Goal: Task Accomplishment & Management: Manage account settings

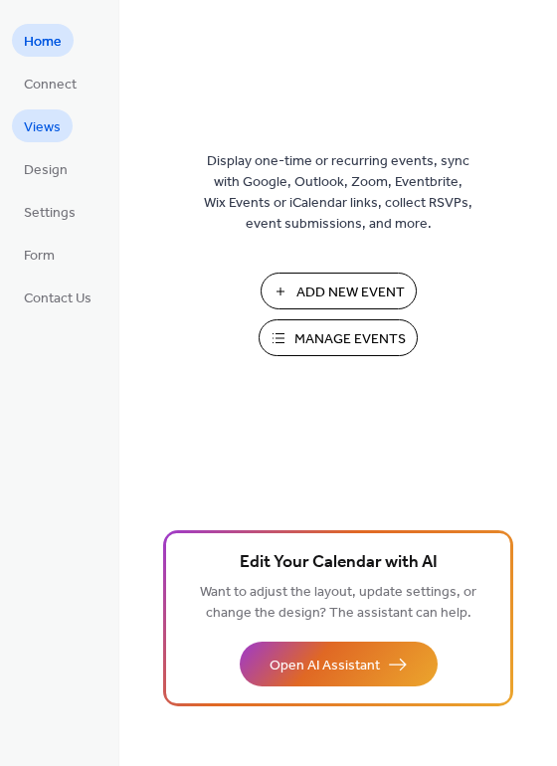
click at [53, 128] on span "Views" at bounding box center [42, 127] width 37 height 21
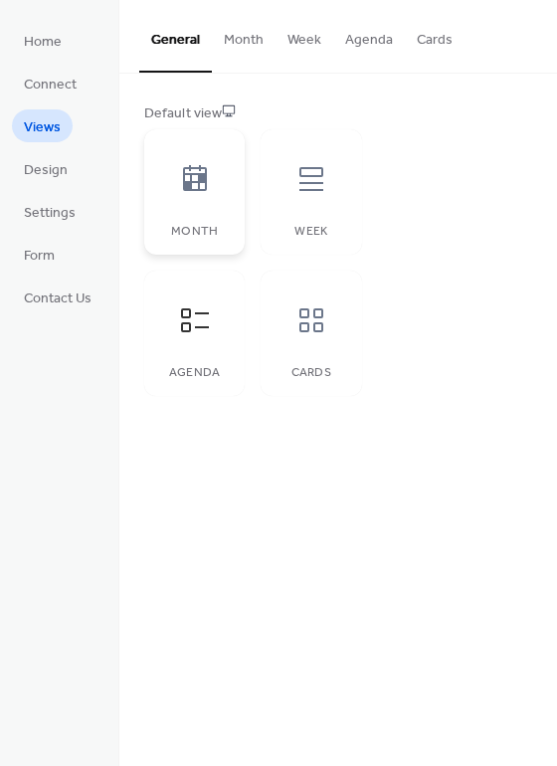
click at [219, 204] on div at bounding box center [195, 179] width 60 height 60
click at [249, 41] on button "Month" at bounding box center [244, 35] width 64 height 71
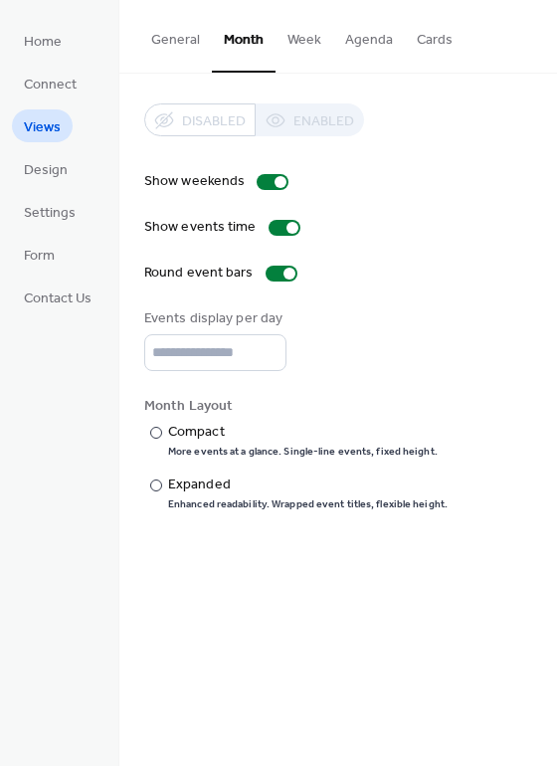
click at [290, 122] on div "Disabled Enabled" at bounding box center [254, 119] width 220 height 33
click at [341, 41] on button "Agenda" at bounding box center [369, 35] width 72 height 71
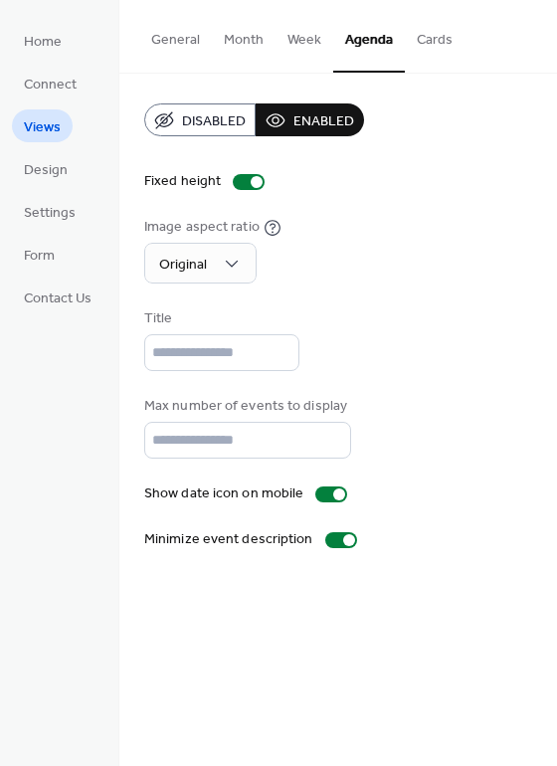
click at [225, 117] on span "Disabled" at bounding box center [214, 121] width 64 height 21
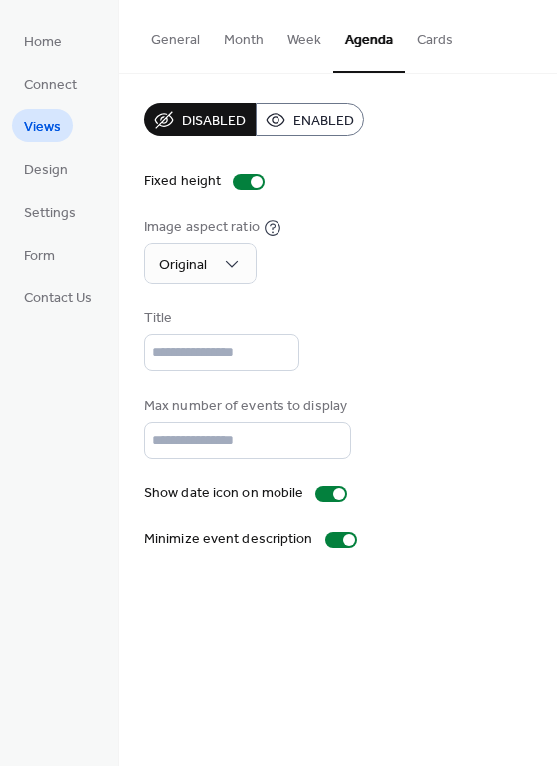
click at [179, 48] on button "General" at bounding box center [175, 35] width 73 height 71
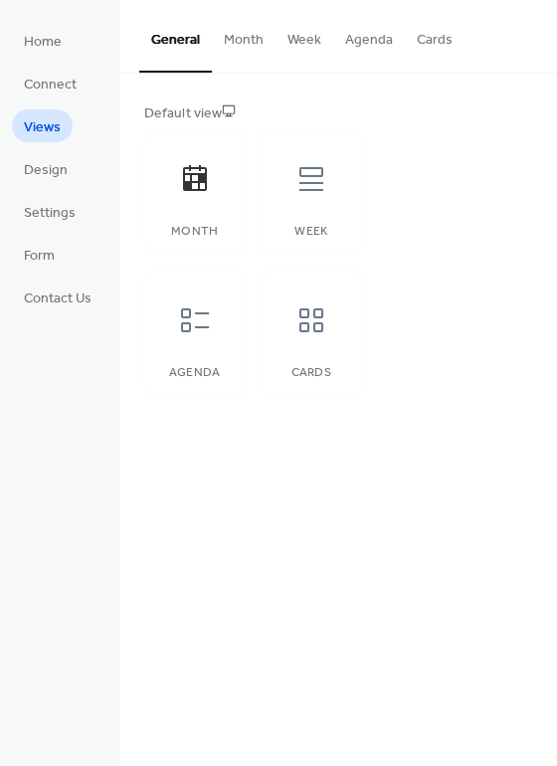
click at [241, 38] on button "Month" at bounding box center [244, 35] width 64 height 71
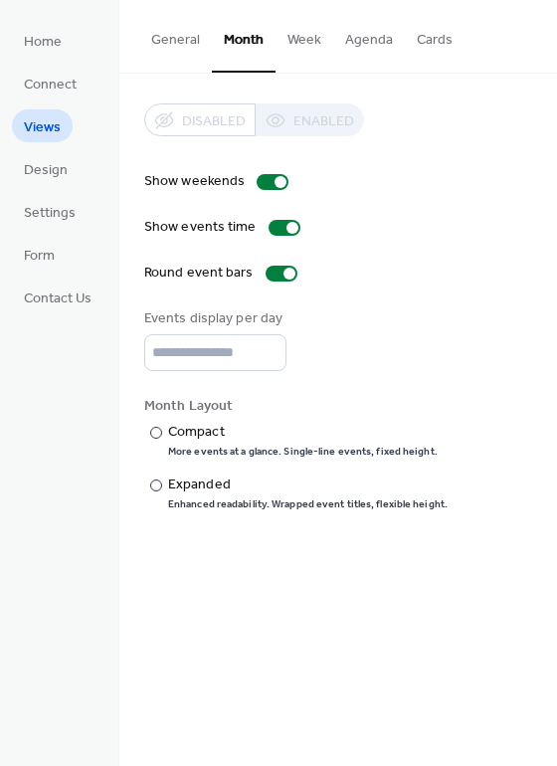
click at [293, 127] on div "Disabled Enabled" at bounding box center [254, 119] width 220 height 33
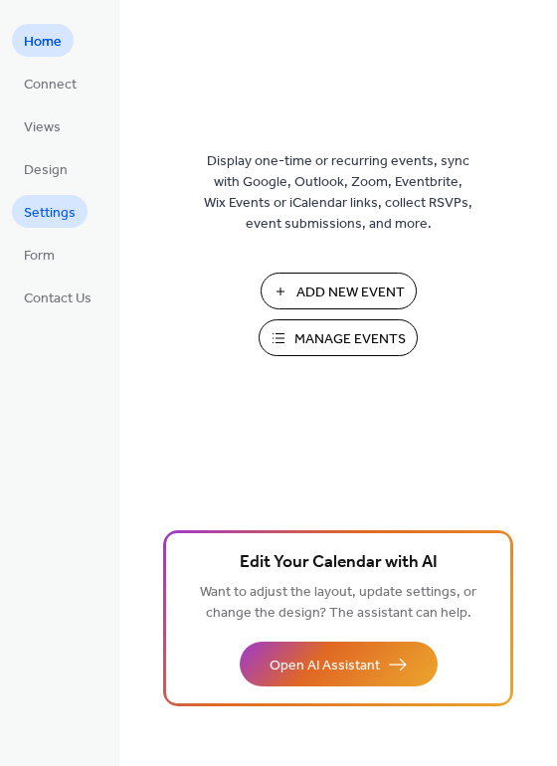
click at [37, 224] on span "Settings" at bounding box center [50, 213] width 52 height 21
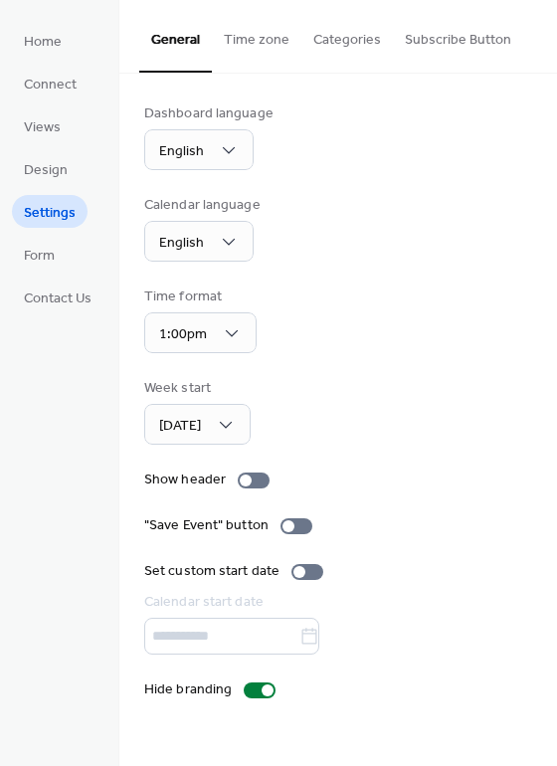
click at [245, 41] on button "Time zone" at bounding box center [257, 35] width 90 height 71
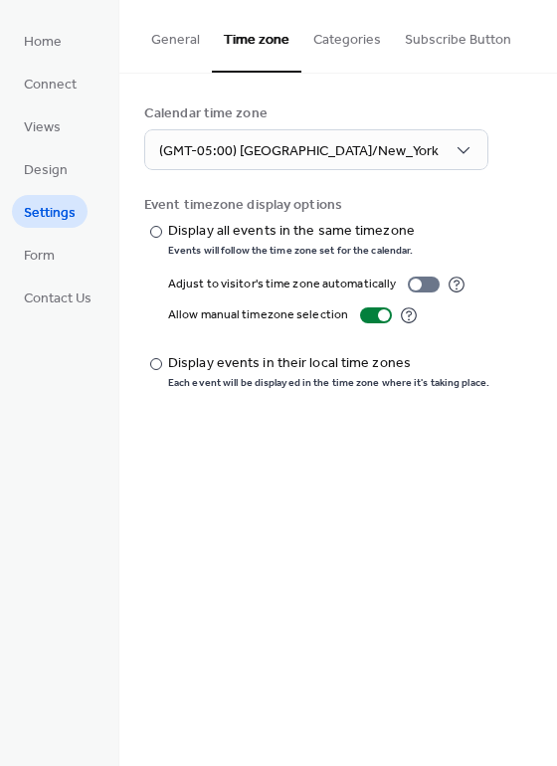
click at [331, 39] on button "Categories" at bounding box center [347, 35] width 92 height 71
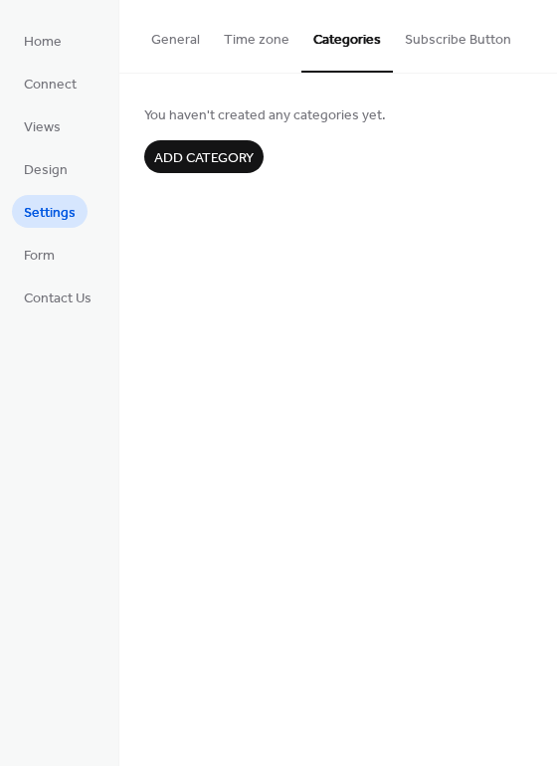
click at [431, 33] on button "Subscribe Button" at bounding box center [458, 35] width 130 height 71
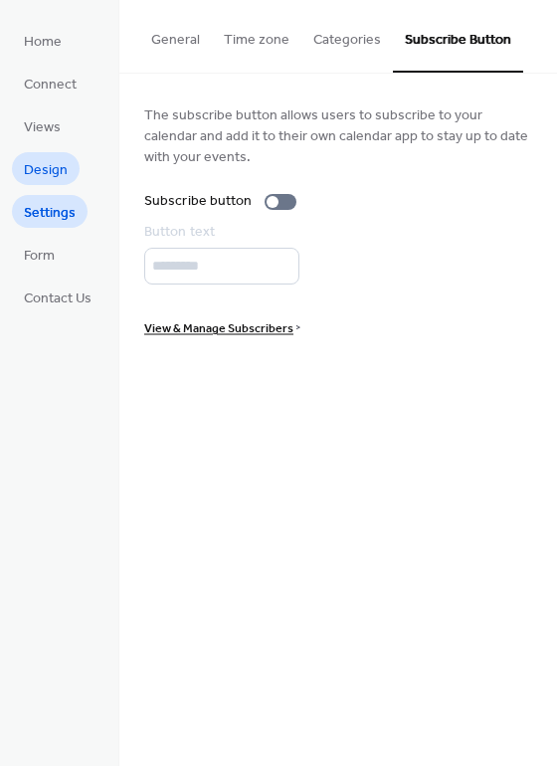
click at [42, 169] on span "Design" at bounding box center [46, 170] width 44 height 21
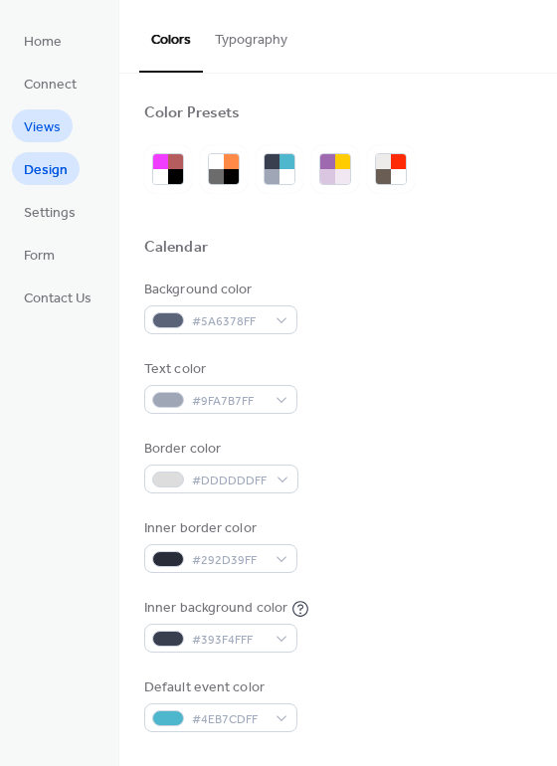
click at [29, 122] on span "Views" at bounding box center [42, 127] width 37 height 21
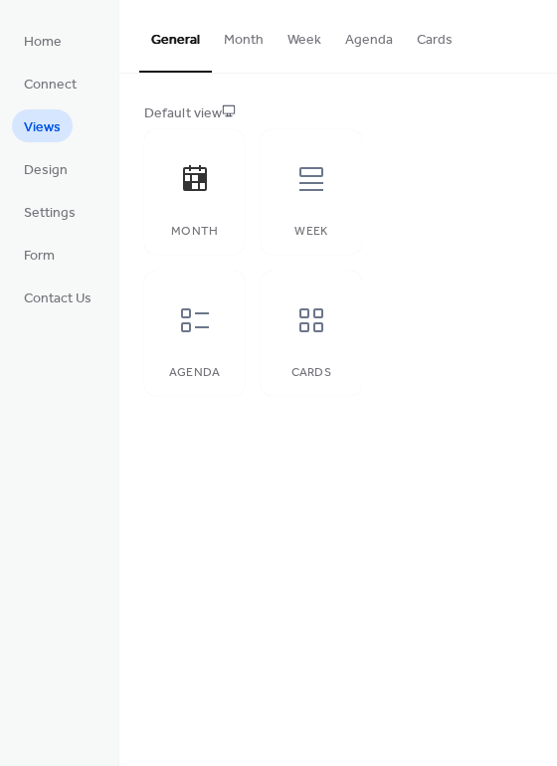
click at [251, 27] on button "Month" at bounding box center [244, 35] width 64 height 71
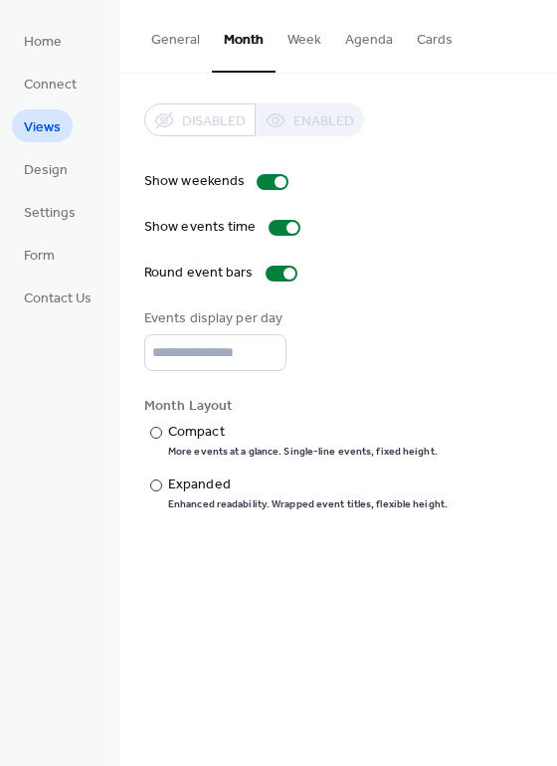
click at [288, 40] on button "Week" at bounding box center [305, 35] width 58 height 71
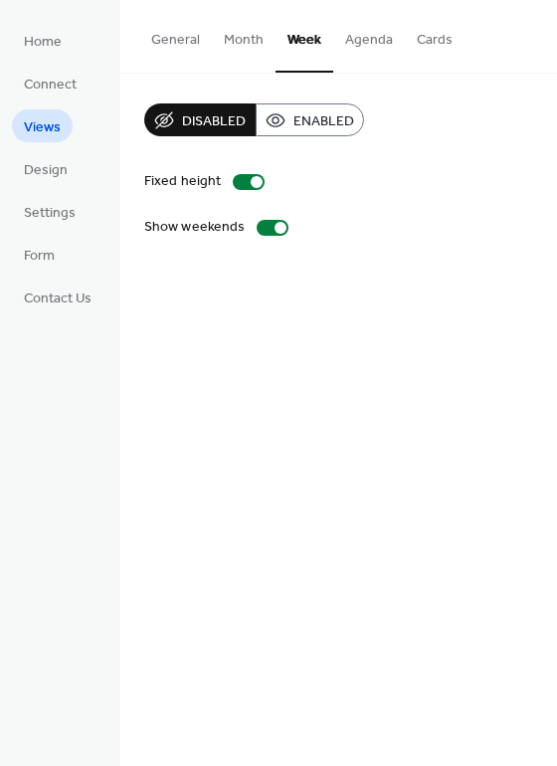
click at [368, 35] on button "Agenda" at bounding box center [369, 35] width 72 height 71
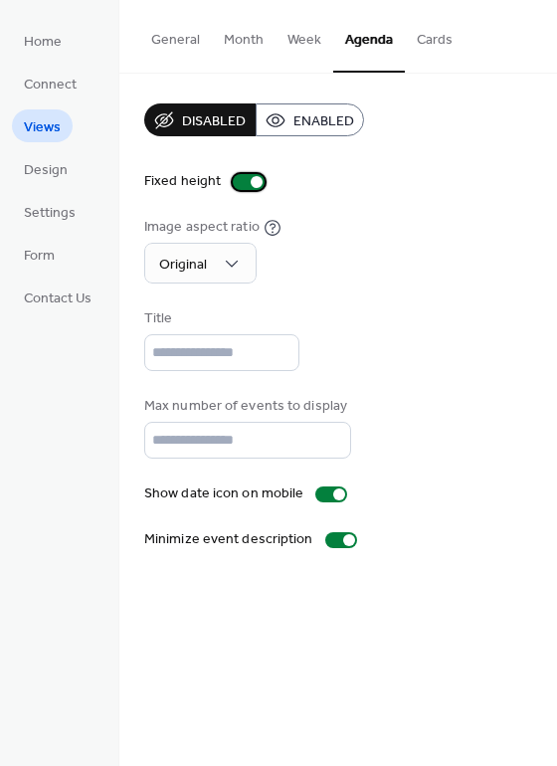
click at [255, 176] on div at bounding box center [257, 182] width 12 height 12
click at [296, 28] on button "Week" at bounding box center [305, 35] width 58 height 71
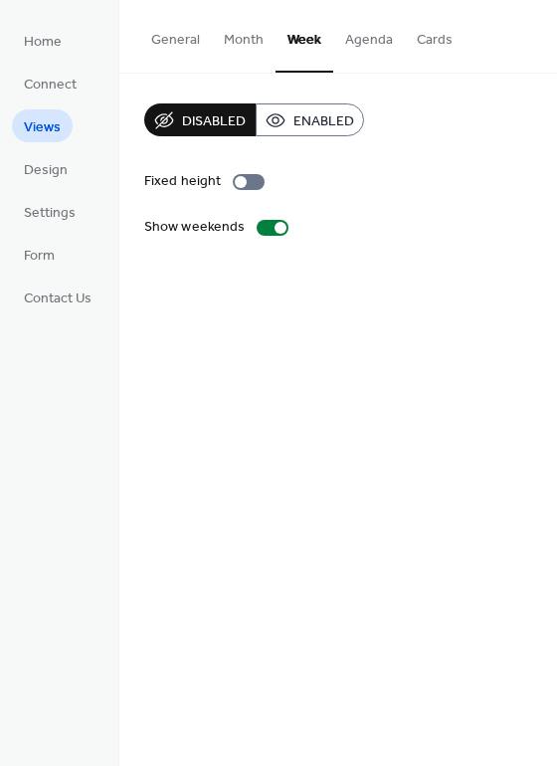
click at [244, 34] on button "Month" at bounding box center [244, 35] width 64 height 71
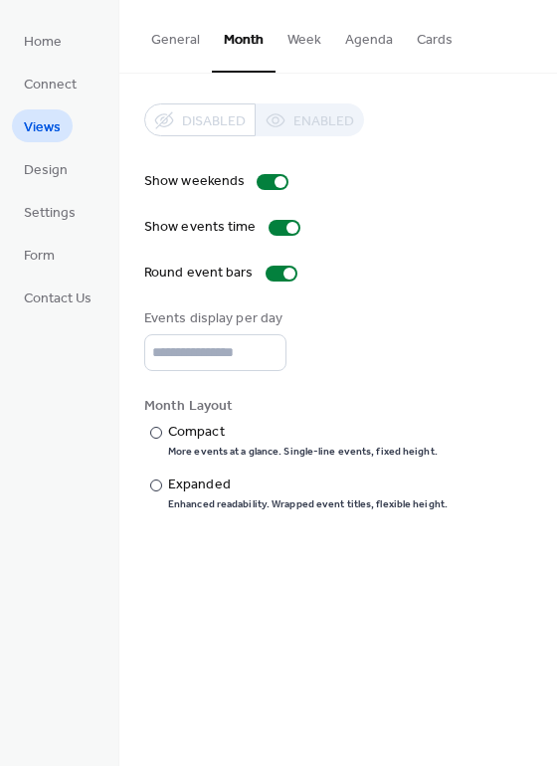
click at [178, 40] on button "General" at bounding box center [175, 35] width 73 height 71
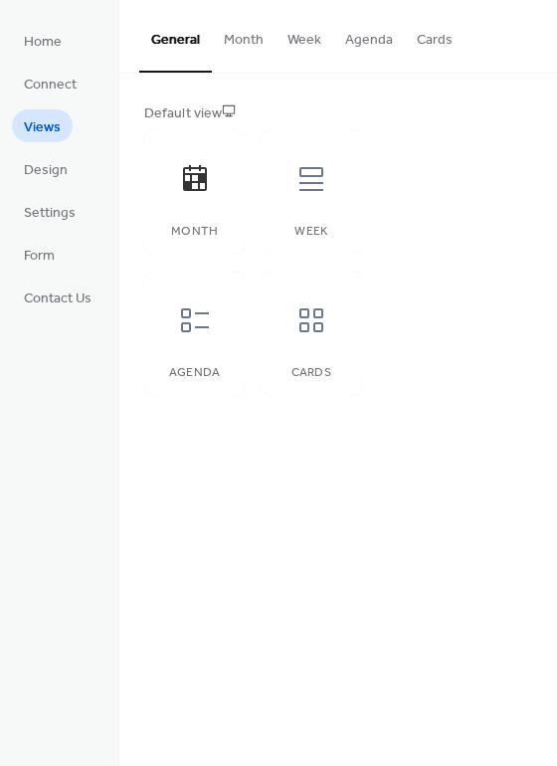
click at [218, 41] on button "Month" at bounding box center [244, 35] width 64 height 71
